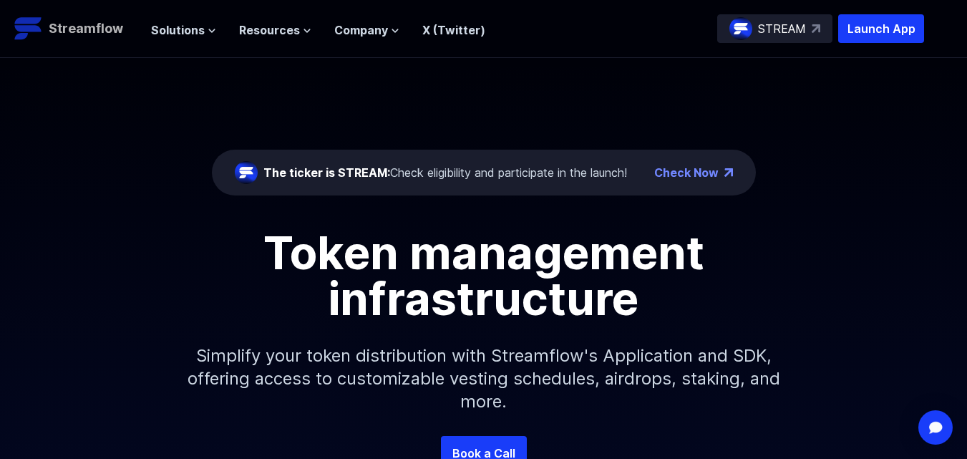
click at [59, 31] on p "Streamflow" at bounding box center [86, 29] width 74 height 20
click at [722, 170] on div "Check Now" at bounding box center [693, 172] width 79 height 17
click at [706, 172] on link "Check Now" at bounding box center [686, 172] width 64 height 17
click at [382, 27] on span "Company" at bounding box center [361, 29] width 54 height 17
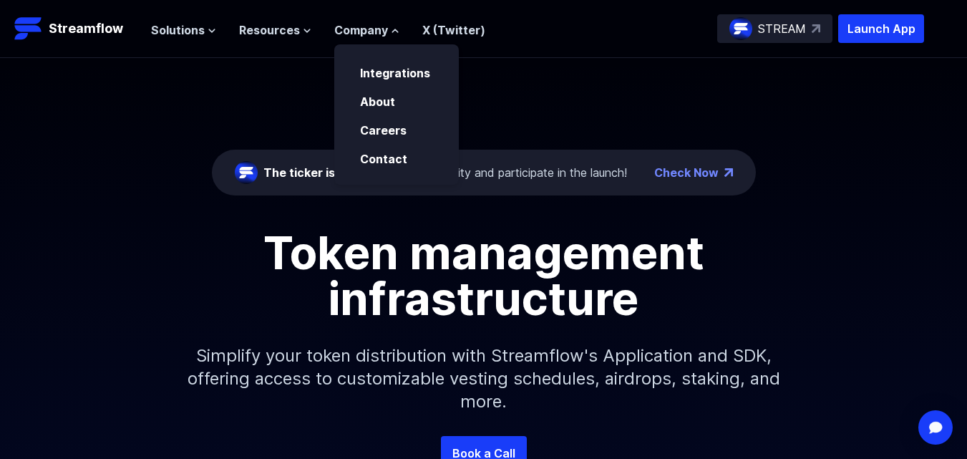
click at [271, 95] on div "The ticker is STREAM: Check eligibility and participate in the launch! Check No…" at bounding box center [483, 247] width 967 height 378
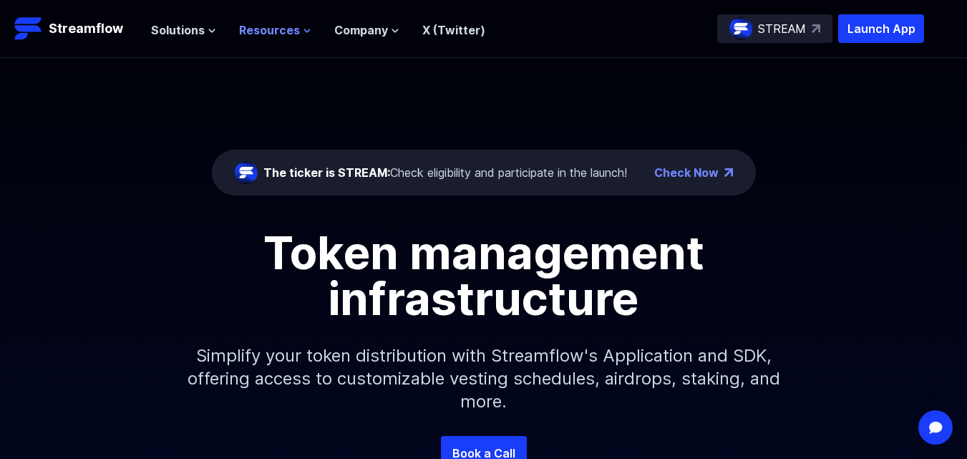
click at [294, 31] on span "Resources" at bounding box center [269, 29] width 61 height 17
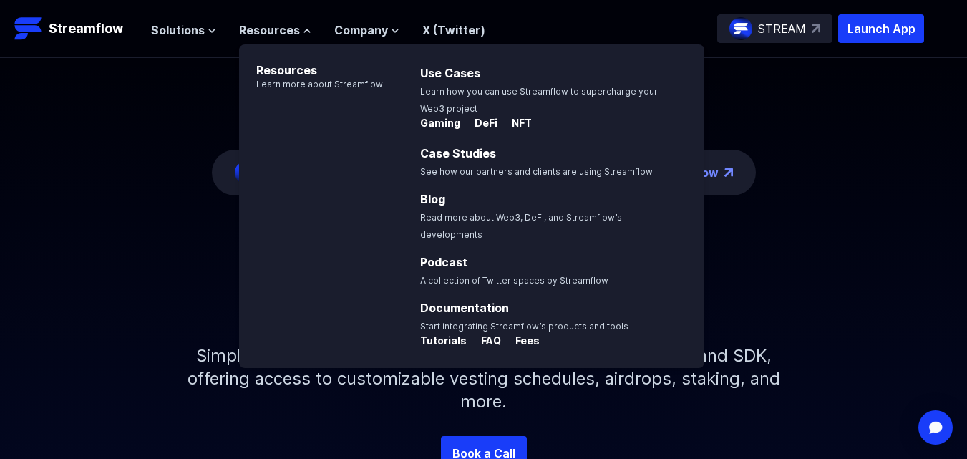
click at [159, 137] on div "The ticker is STREAM: Check eligibility and participate in the launch! Check No…" at bounding box center [483, 247] width 967 height 378
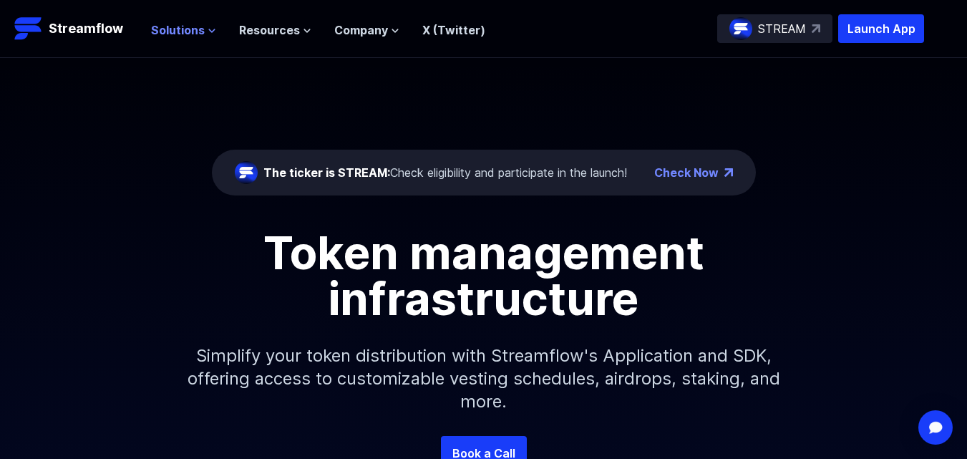
click at [193, 33] on span "Solutions" at bounding box center [178, 29] width 54 height 17
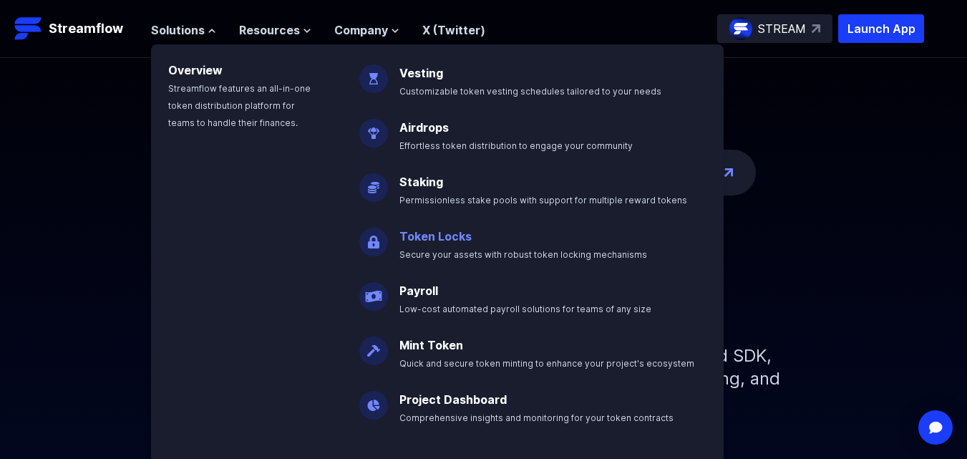
click at [437, 234] on link "Token Locks" at bounding box center [435, 236] width 72 height 14
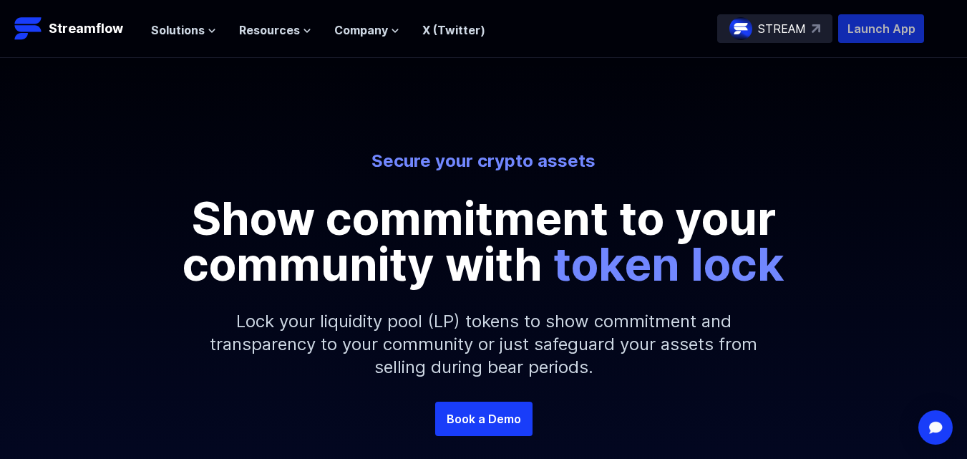
click at [866, 34] on p "Launch App" at bounding box center [881, 28] width 86 height 29
